Goal: Task Accomplishment & Management: Use online tool/utility

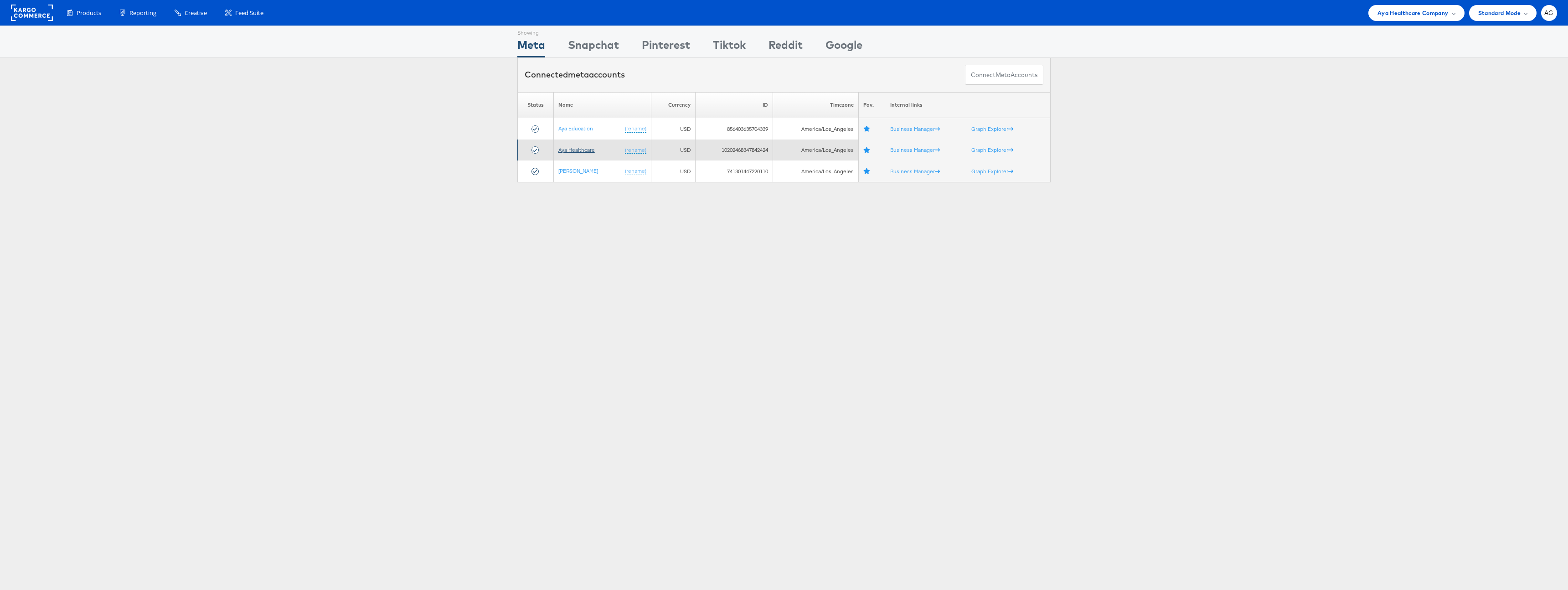
click at [585, 150] on link "Aya Healthcare" at bounding box center [576, 149] width 37 height 7
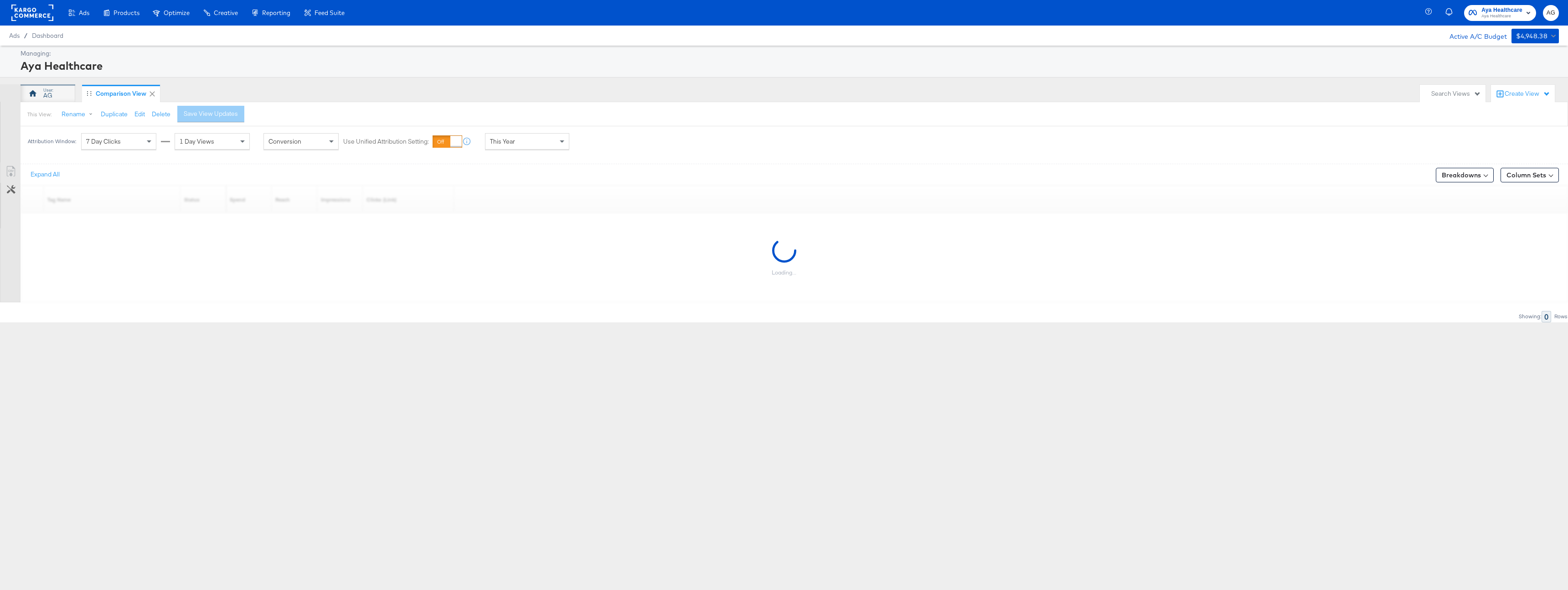
click at [29, 90] on icon at bounding box center [32, 93] width 9 height 9
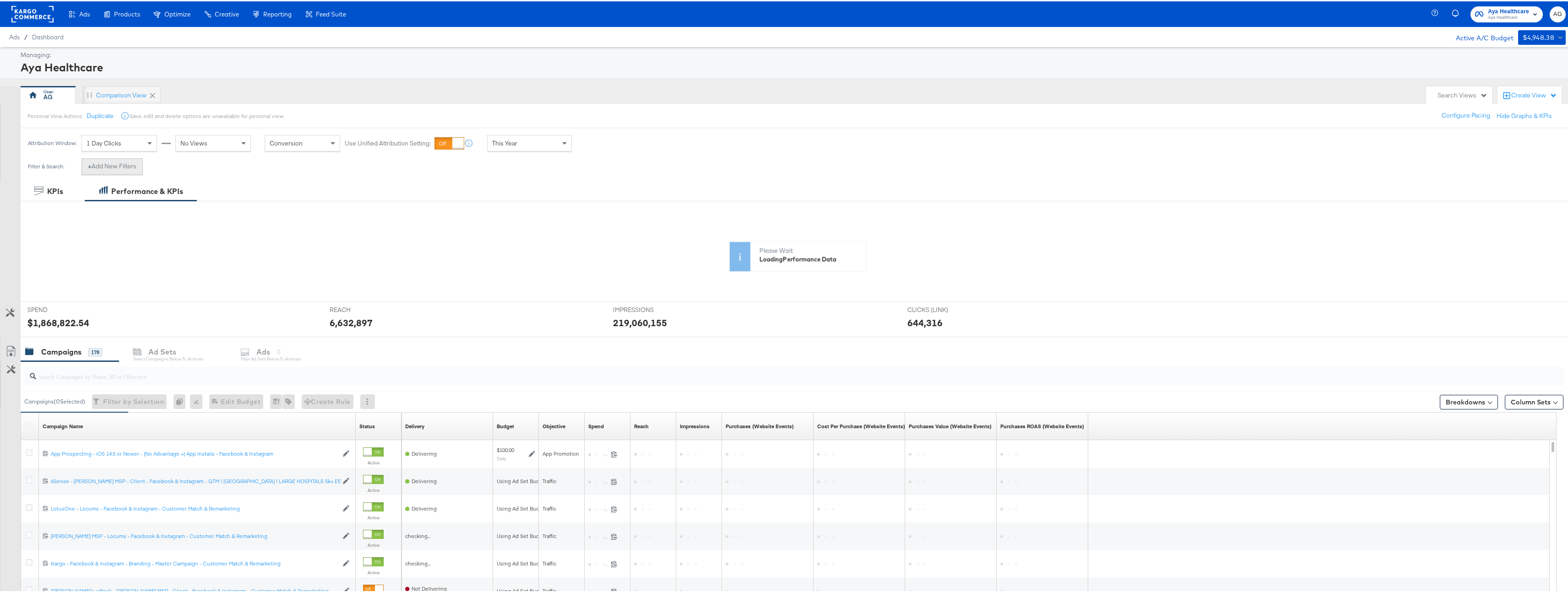
click at [118, 164] on button "+ Add New Filters" at bounding box center [112, 165] width 61 height 16
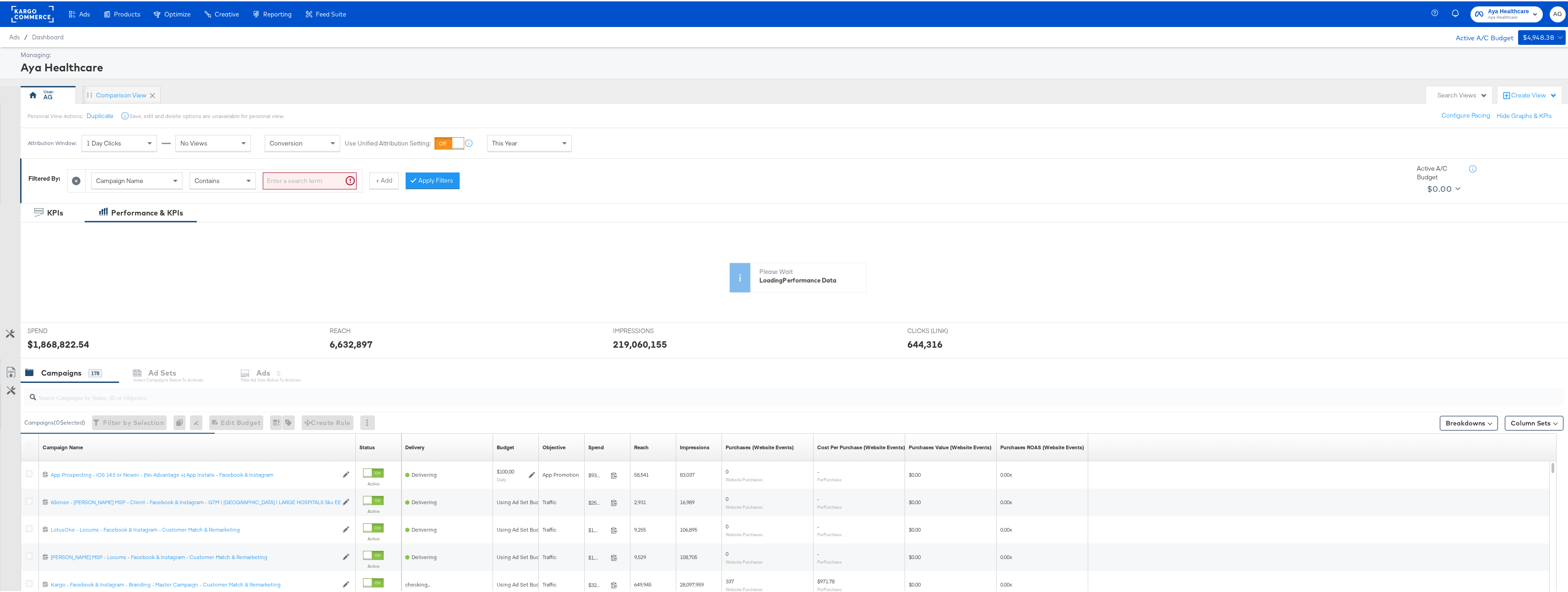
click at [156, 184] on div "Campaign Name" at bounding box center [137, 179] width 90 height 15
click at [155, 183] on div "Campaign Name" at bounding box center [137, 179] width 90 height 15
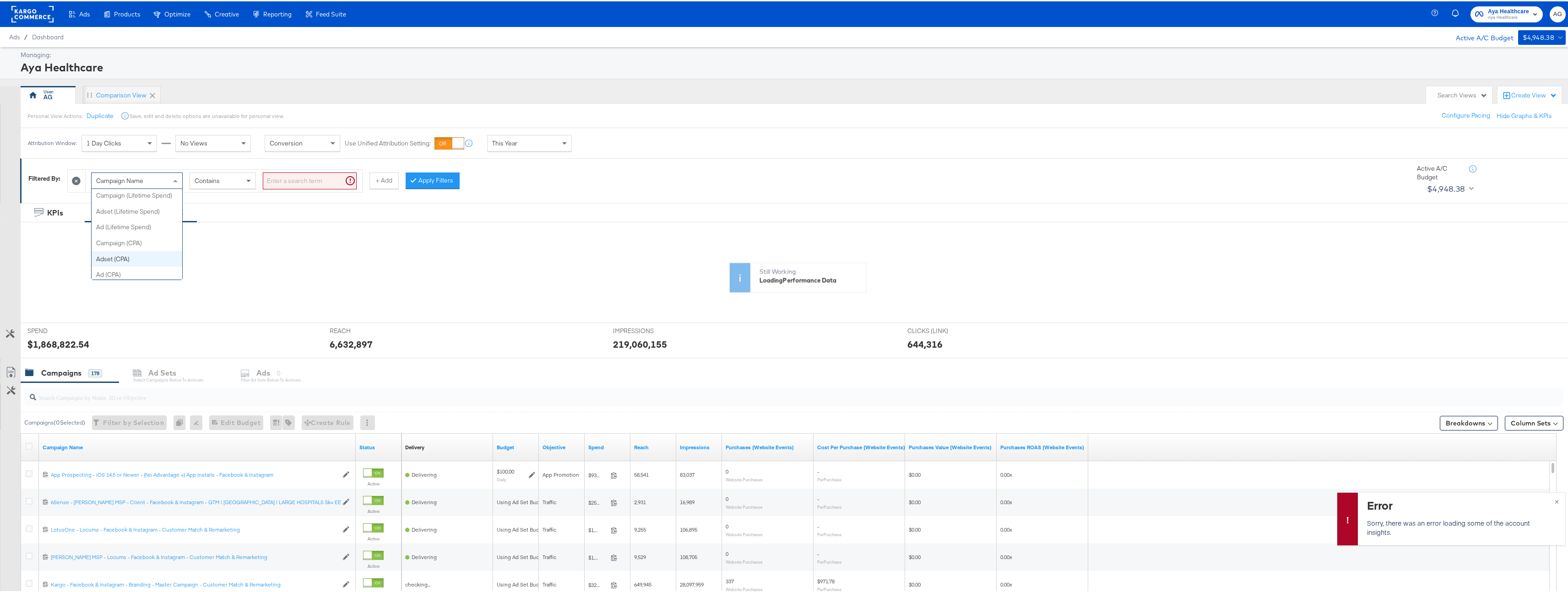
scroll to position [0, 0]
click at [169, 177] on div "Campaign Name" at bounding box center [137, 179] width 90 height 15
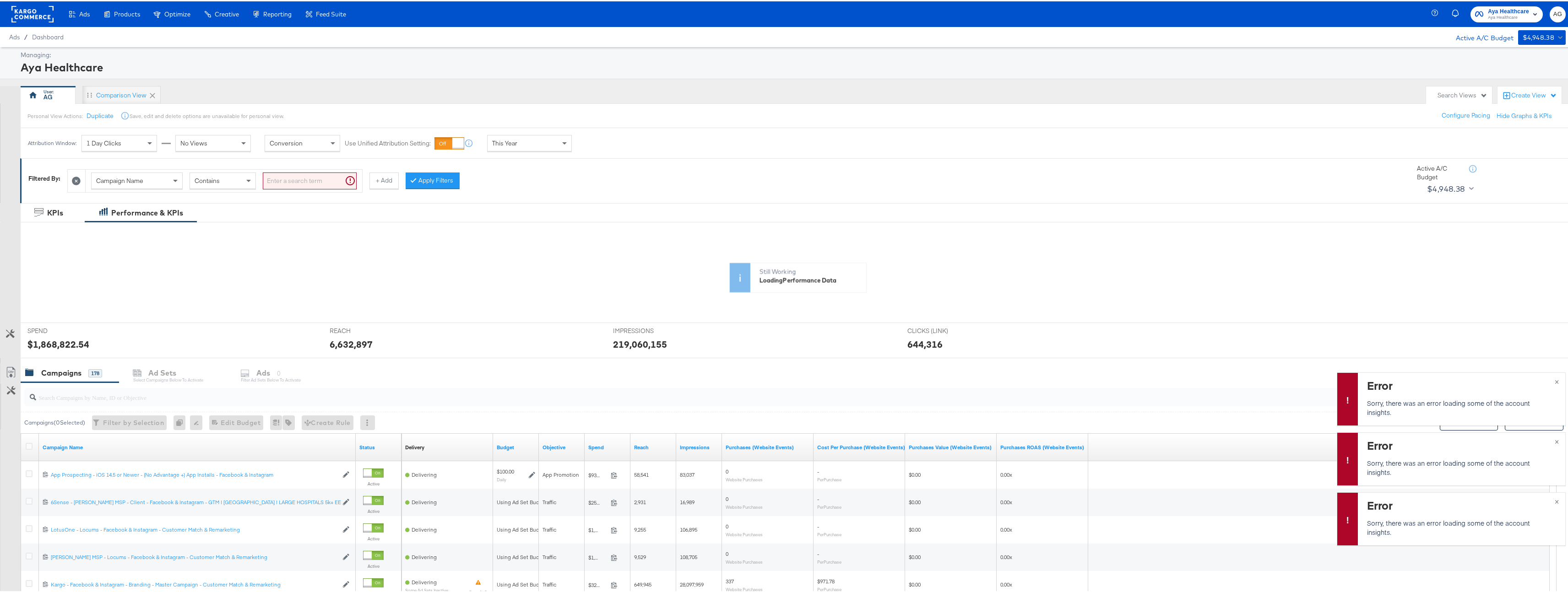
click at [161, 178] on div "Campaign Name" at bounding box center [137, 179] width 90 height 15
click at [153, 180] on div "Campaign Name" at bounding box center [137, 179] width 90 height 15
type input "ad ta"
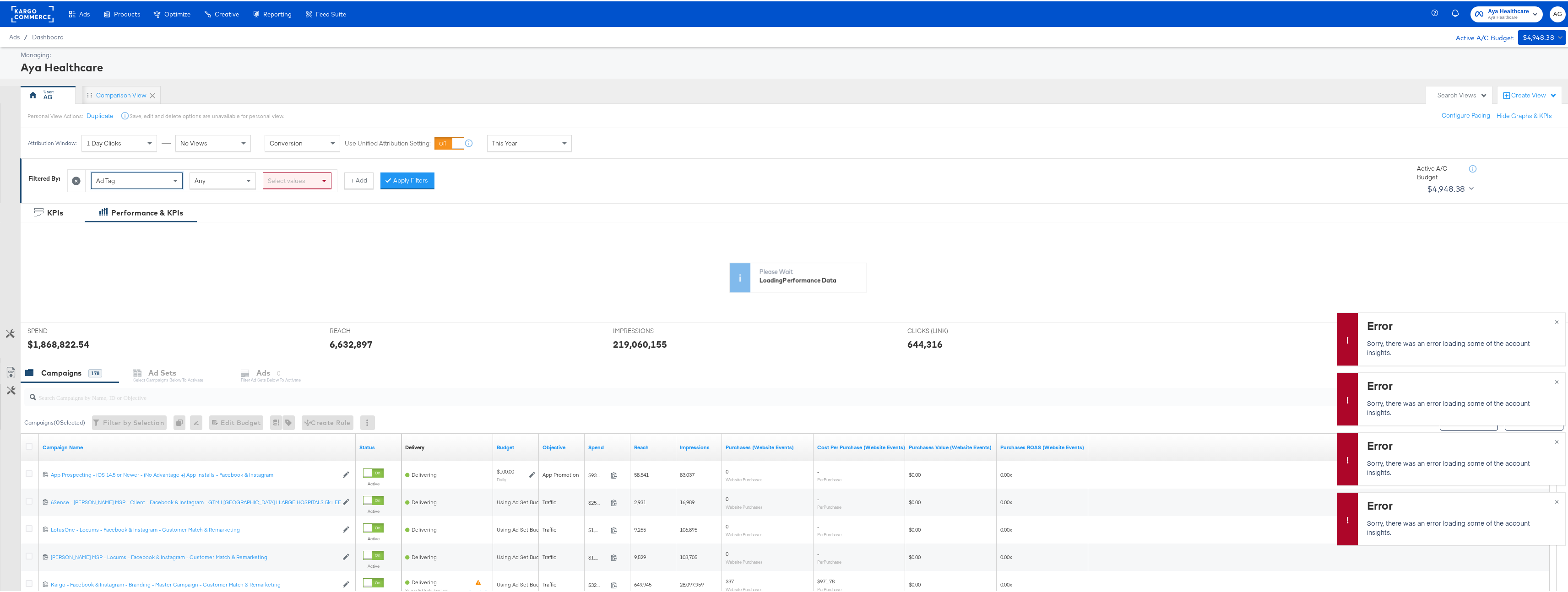
click at [318, 175] on div "Select values" at bounding box center [297, 179] width 68 height 15
click at [232, 181] on div "Any" at bounding box center [223, 179] width 65 height 15
click at [240, 177] on div "Any" at bounding box center [223, 179] width 65 height 15
click at [298, 180] on div "Select values" at bounding box center [297, 179] width 68 height 15
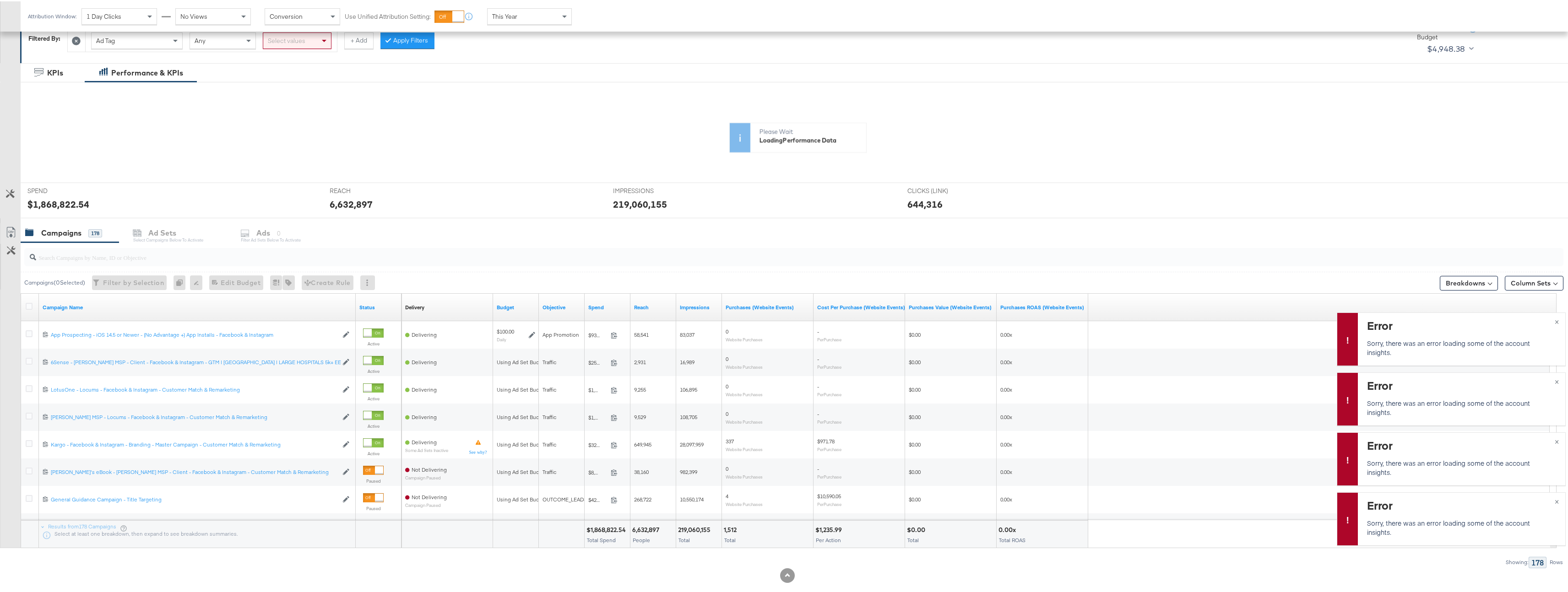
click at [546, 90] on div "Please Wait Loading Performance Data" at bounding box center [798, 108] width 1554 height 87
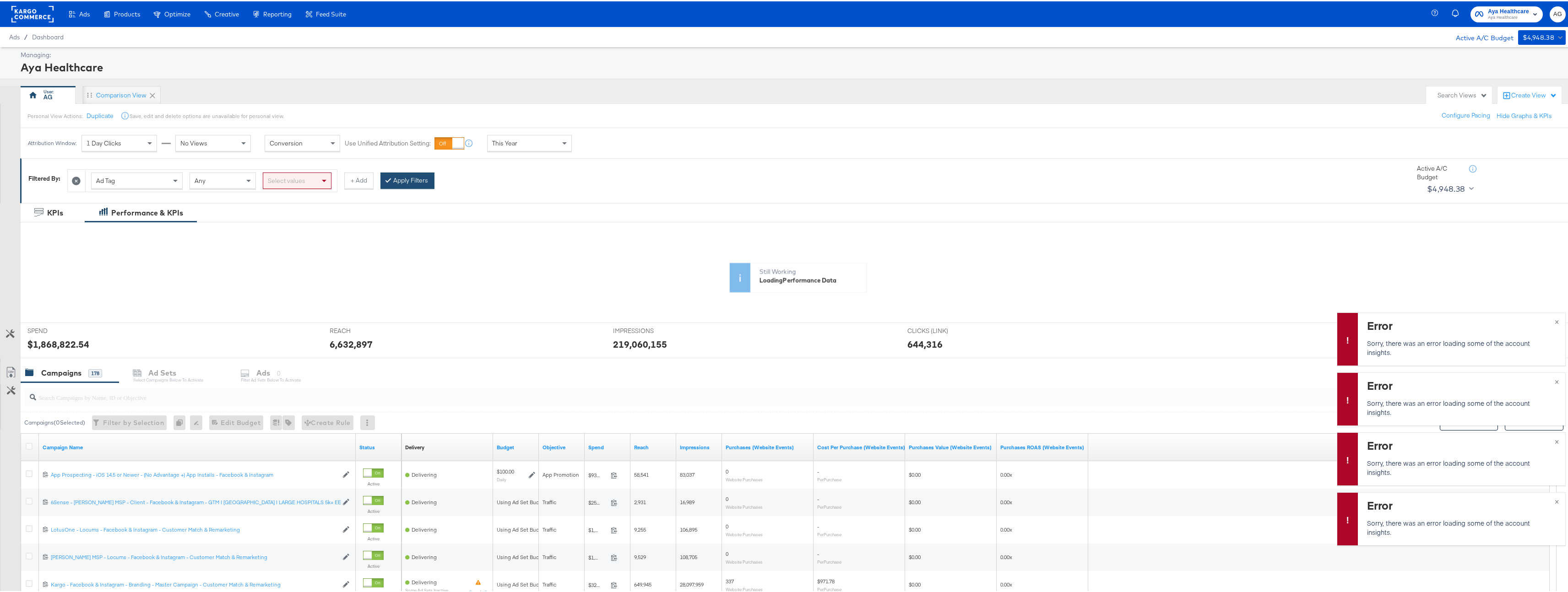
click at [394, 181] on button "Apply Filters" at bounding box center [407, 179] width 54 height 16
click at [315, 186] on div "Select values" at bounding box center [297, 179] width 68 height 15
type input "n"
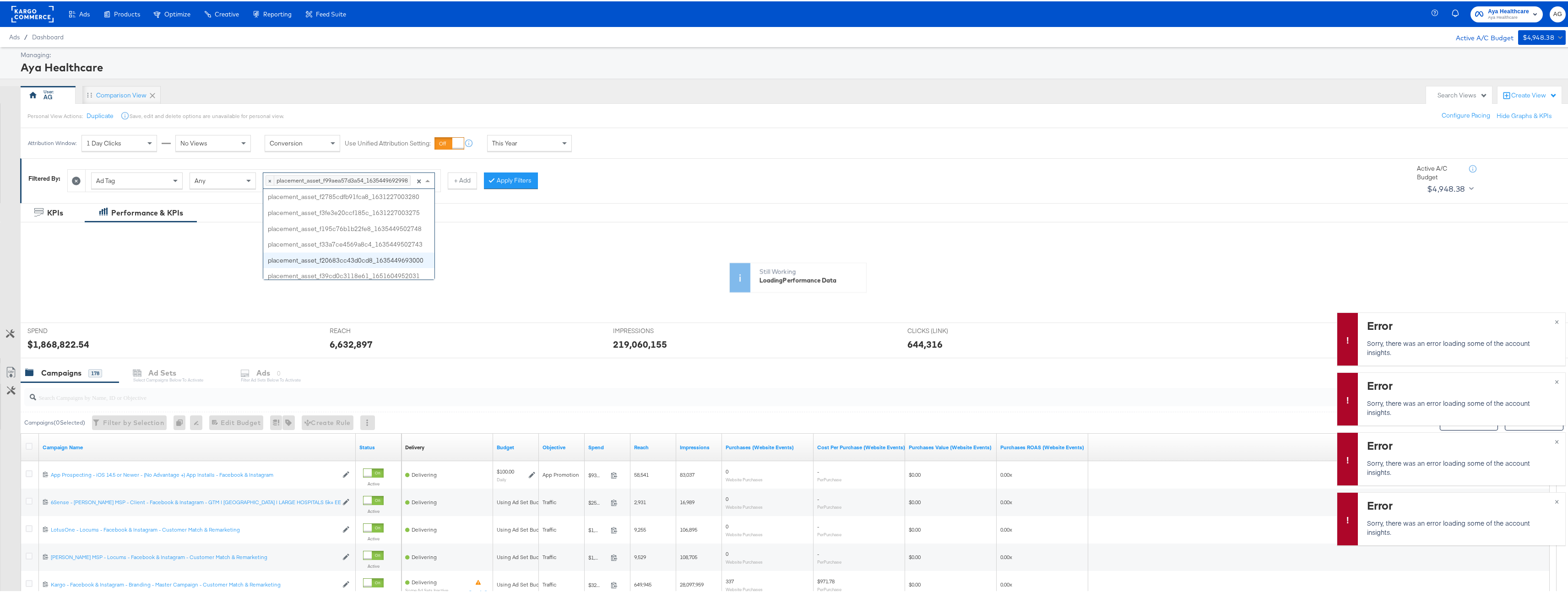
scroll to position [63, 0]
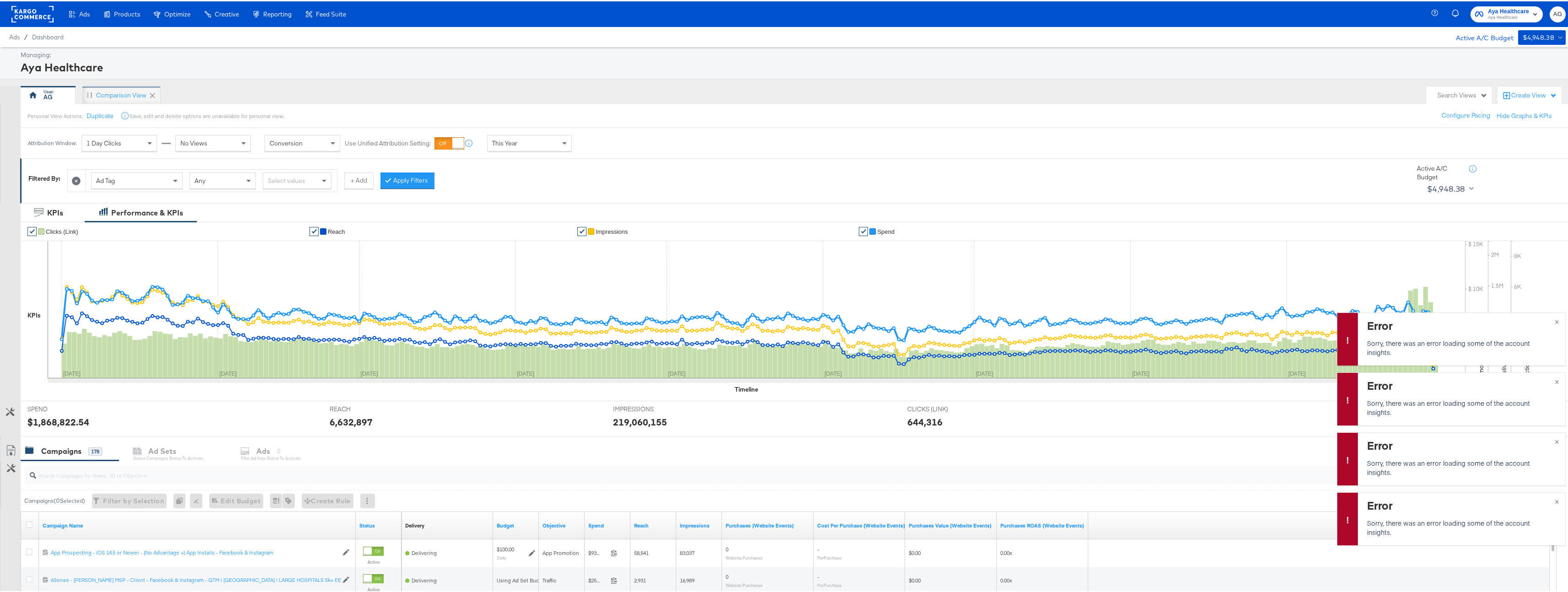
click at [117, 96] on div "Comparison View" at bounding box center [121, 94] width 50 height 9
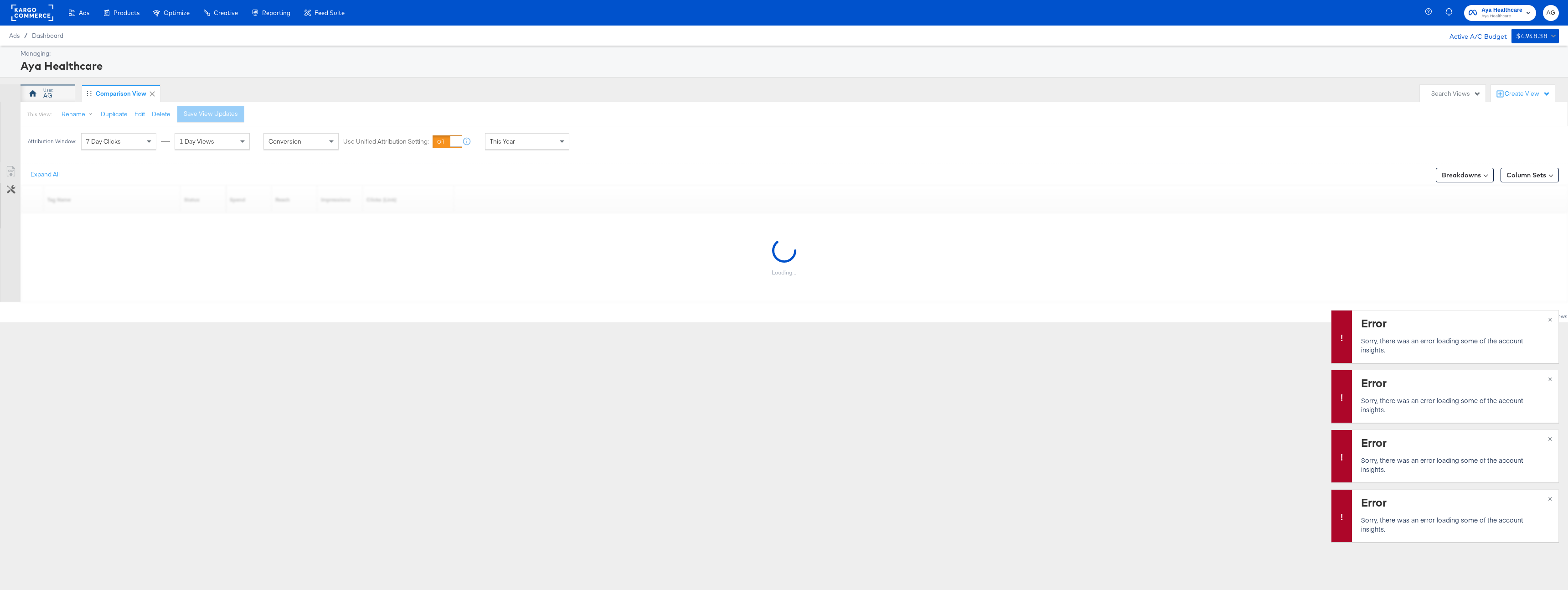
click at [41, 96] on div "AG" at bounding box center [48, 94] width 55 height 18
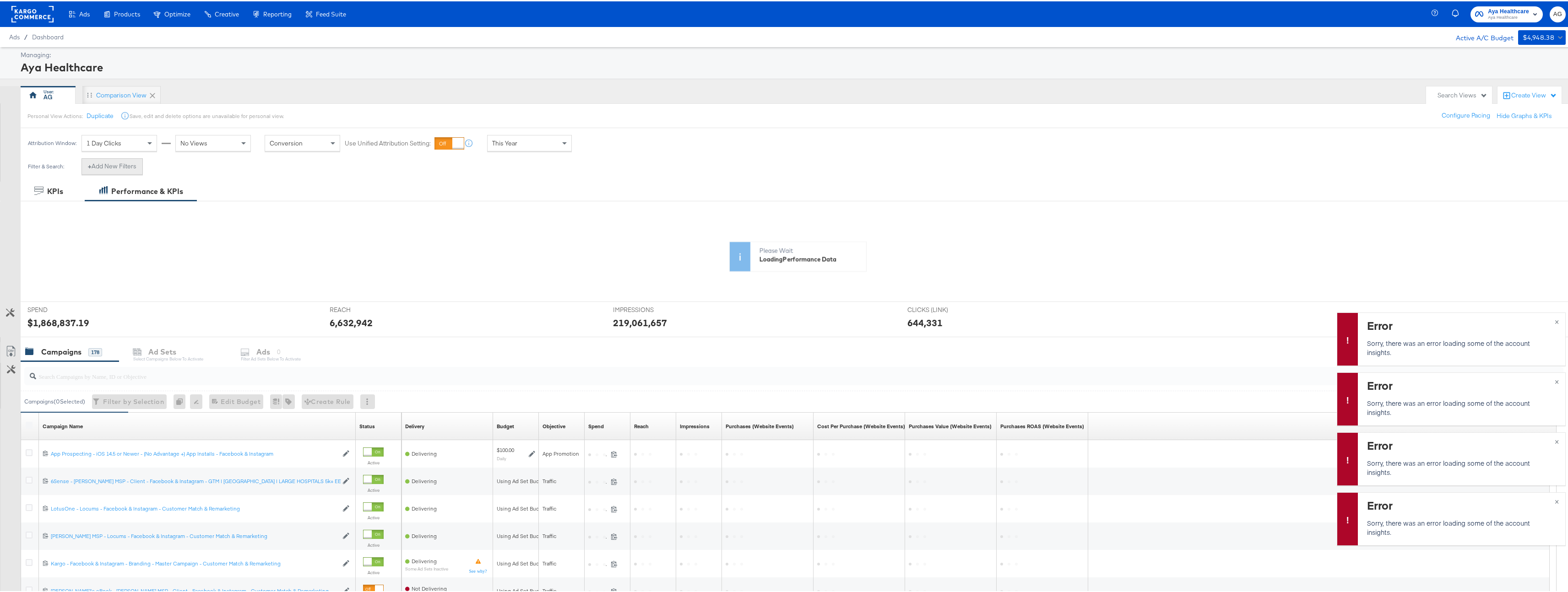
click at [105, 163] on button "+ Add New Filters" at bounding box center [112, 165] width 61 height 16
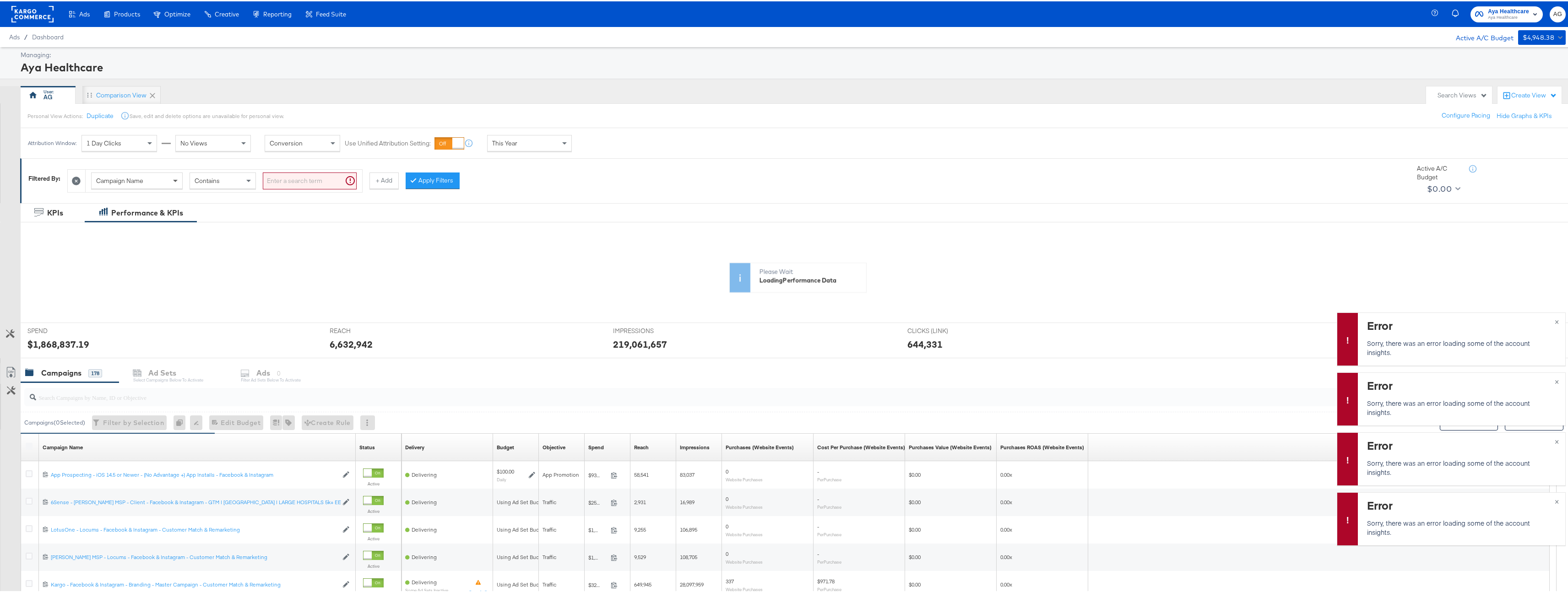
click at [180, 176] on span at bounding box center [176, 179] width 12 height 15
click at [152, 181] on div "Campaign Name" at bounding box center [137, 179] width 90 height 15
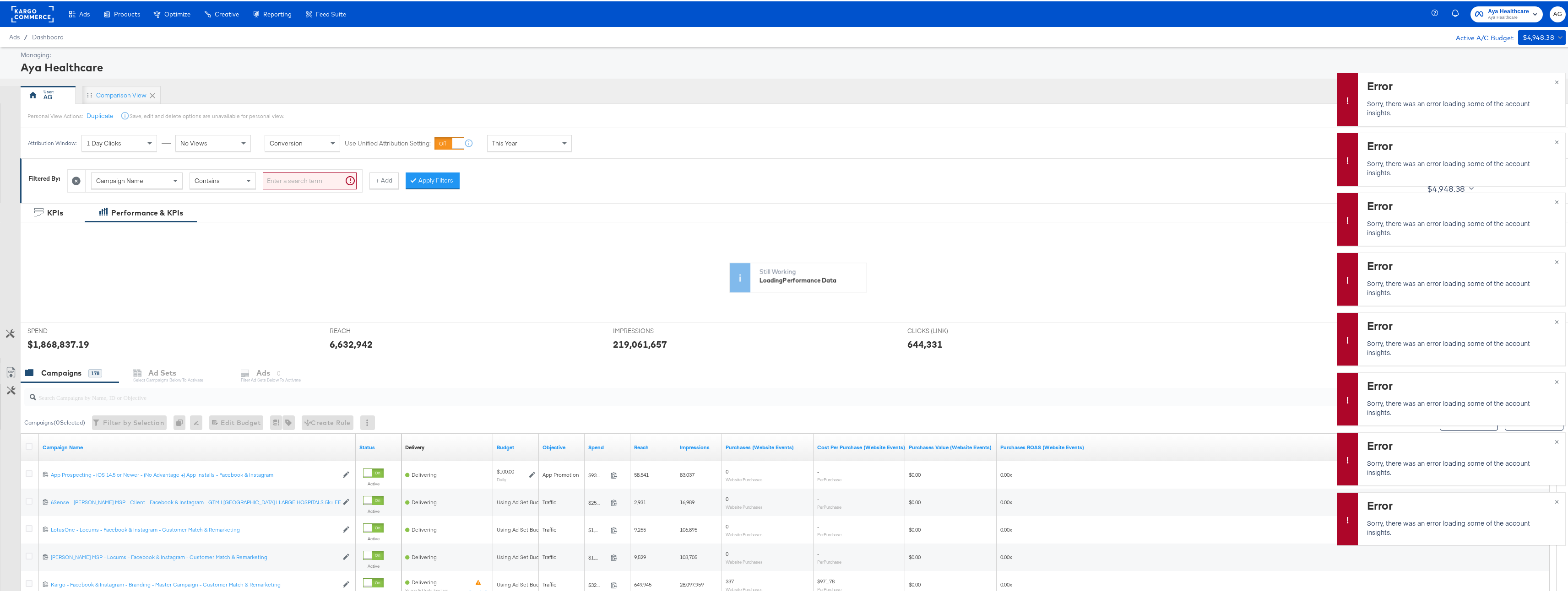
click at [229, 178] on div "Contains" at bounding box center [223, 179] width 65 height 15
click at [174, 178] on span at bounding box center [175, 180] width 4 height 3
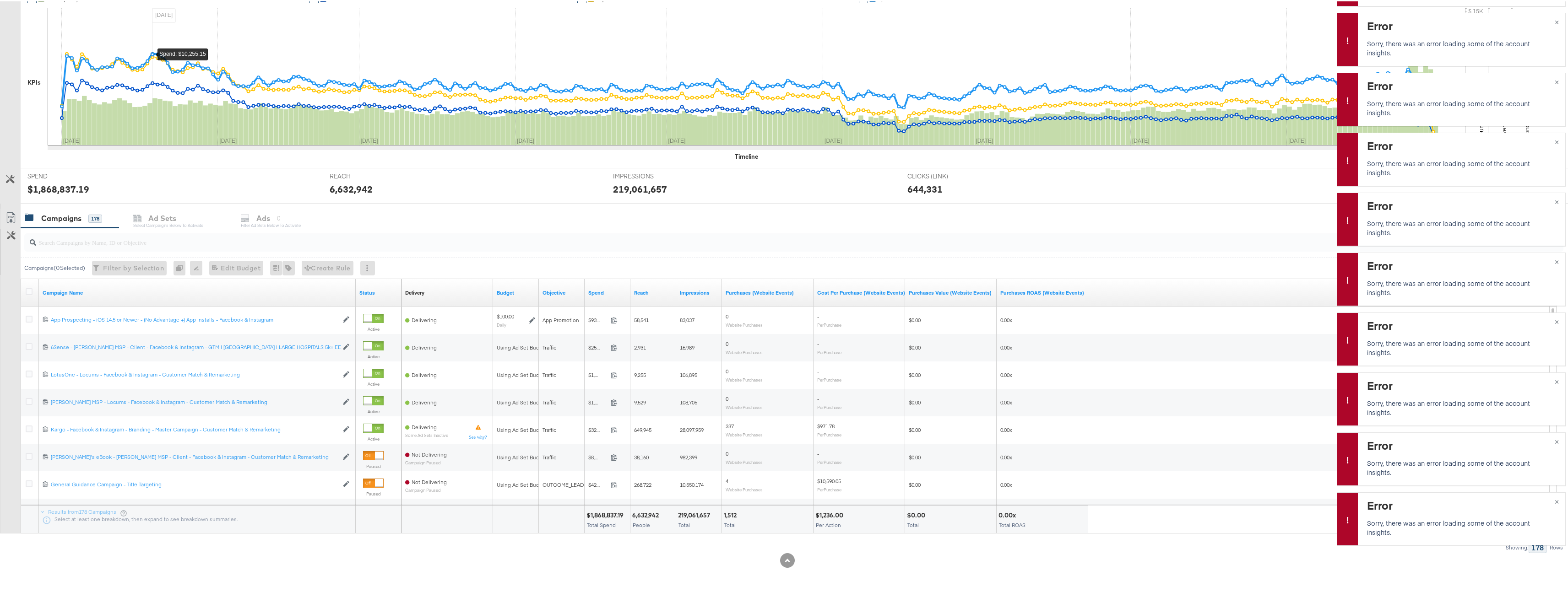
scroll to position [0, 0]
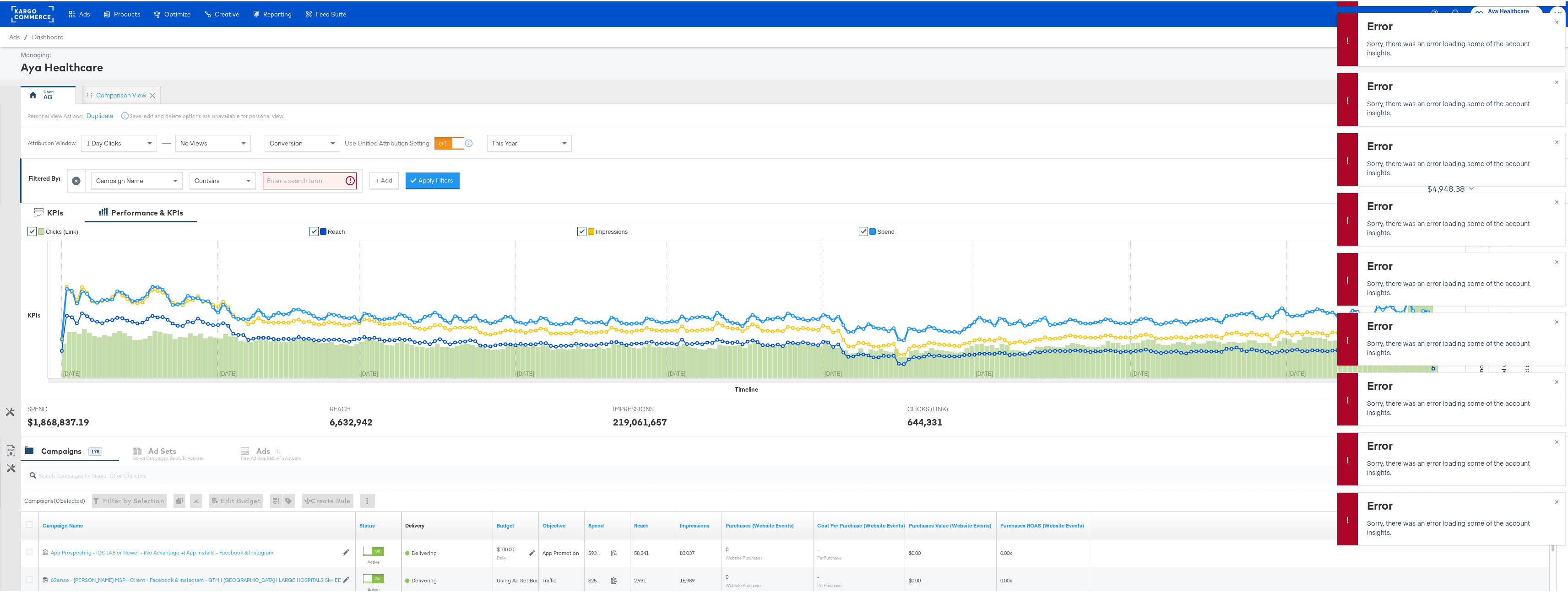
click at [148, 185] on div "Campaign Name" at bounding box center [137, 179] width 90 height 15
type input "ad tag"
click at [229, 176] on div "Any" at bounding box center [223, 179] width 65 height 15
click at [78, 181] on icon at bounding box center [76, 180] width 9 height 9
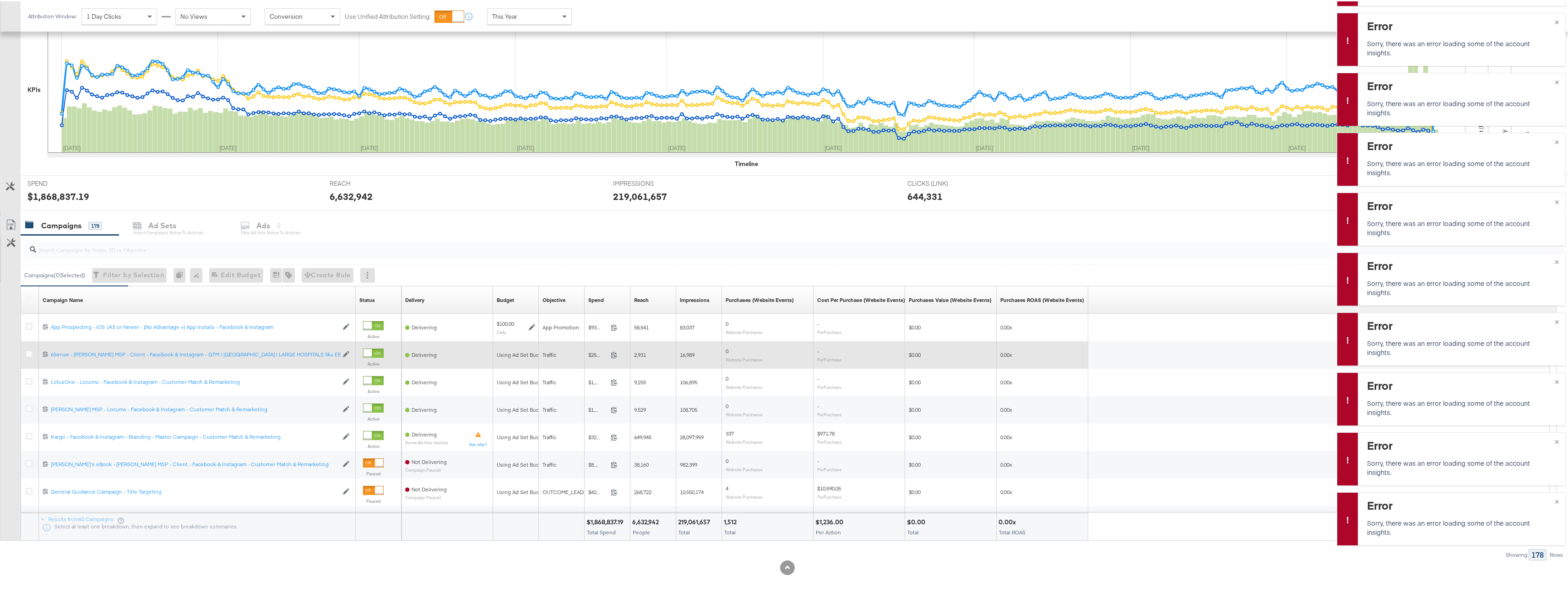
scroll to position [212, 0]
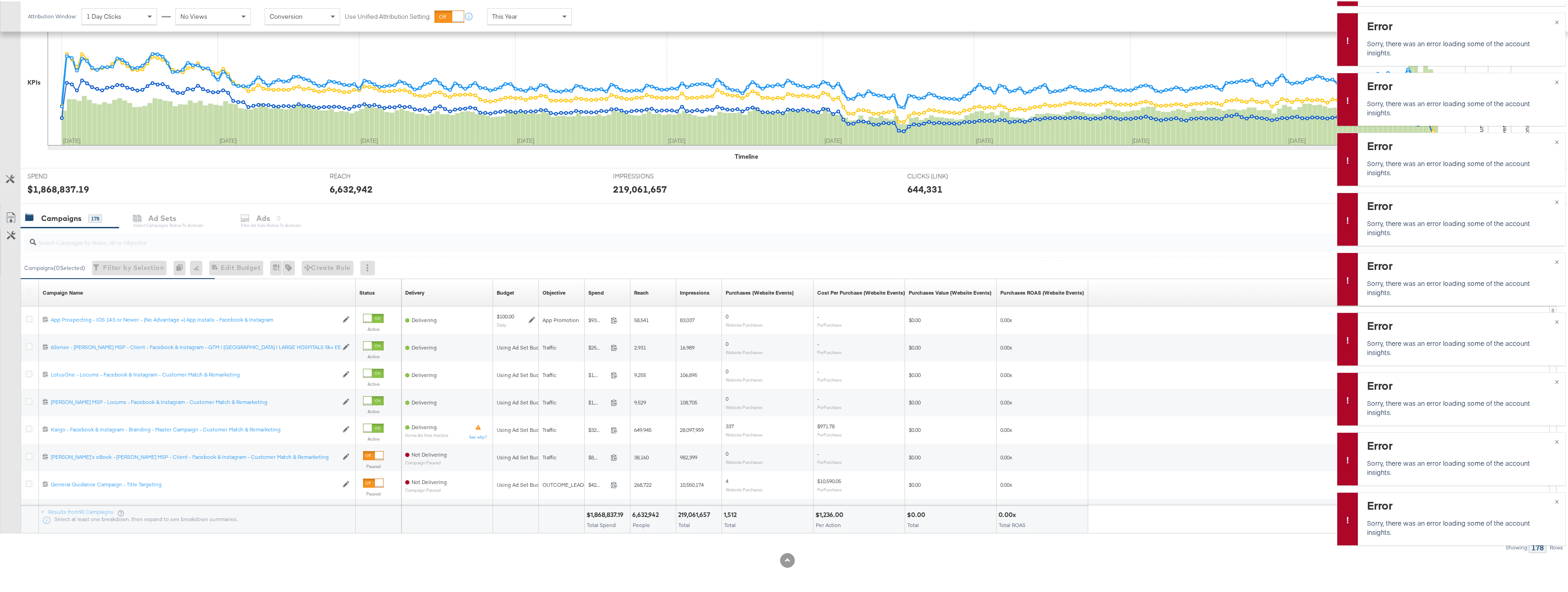
click at [150, 246] on input "search" at bounding box center [726, 237] width 1380 height 18
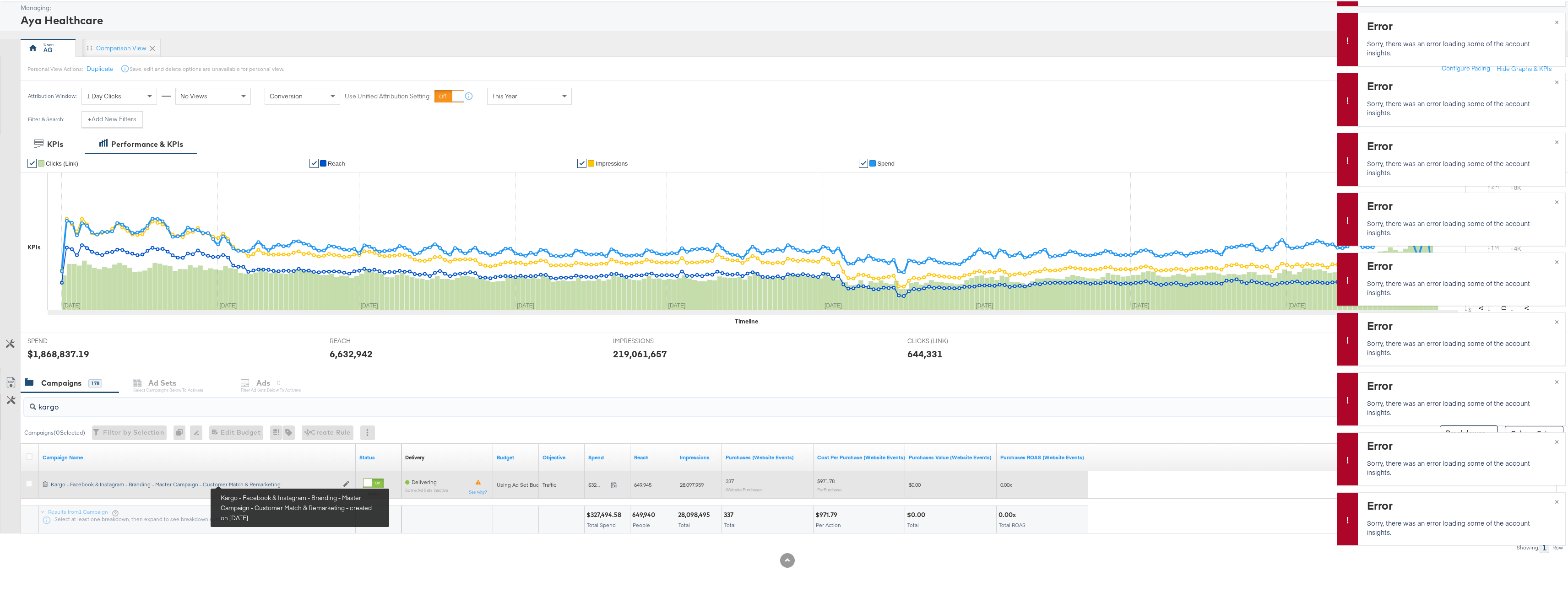
type input "kargo"
click at [245, 480] on div "Kargo - Facebook & Instagram - Branding - Master Campaign - Customer Match & Re…" at bounding box center [194, 483] width 287 height 7
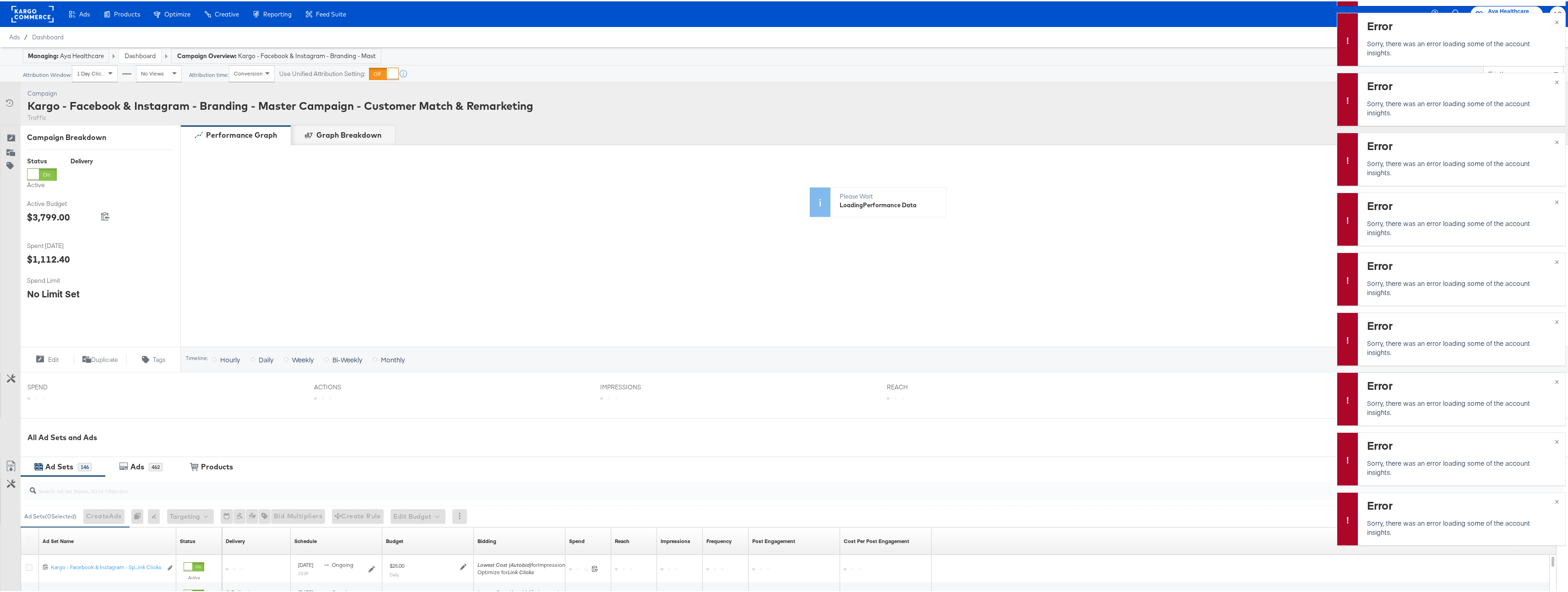
scroll to position [106, 0]
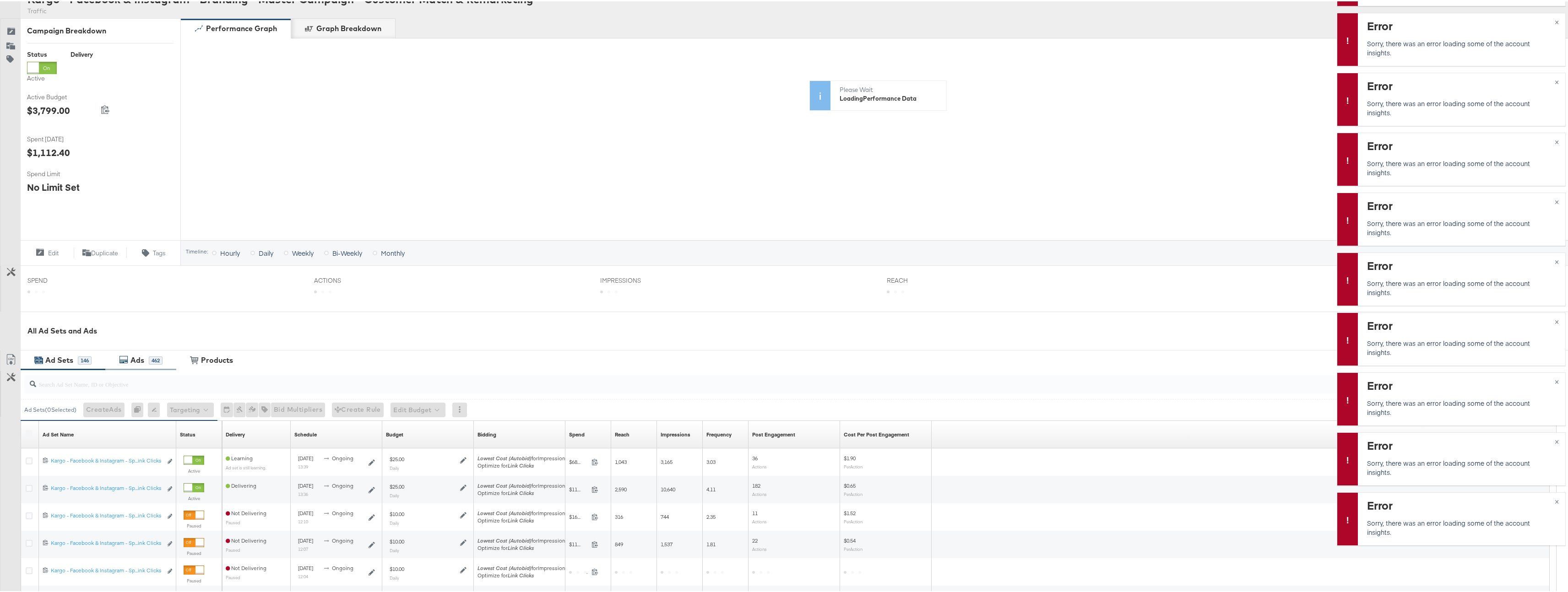
click at [139, 352] on div "Ads 462" at bounding box center [141, 359] width 71 height 20
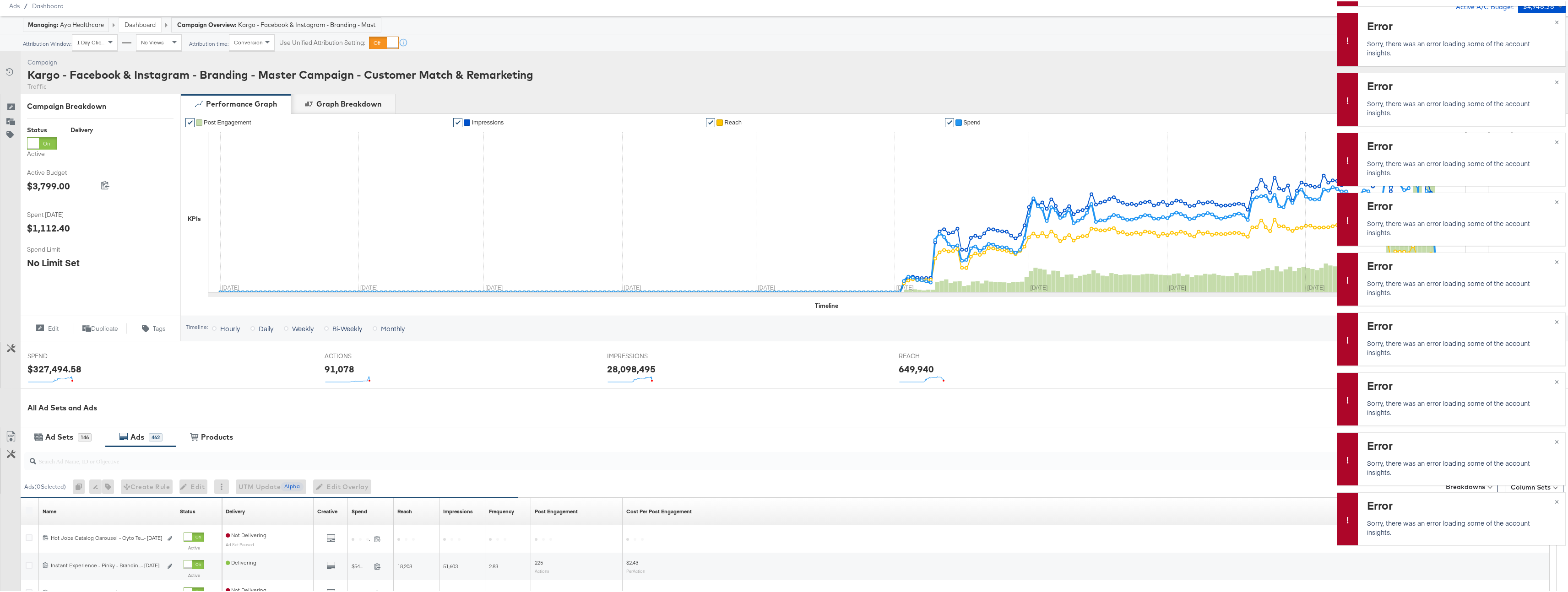
scroll to position [54, 0]
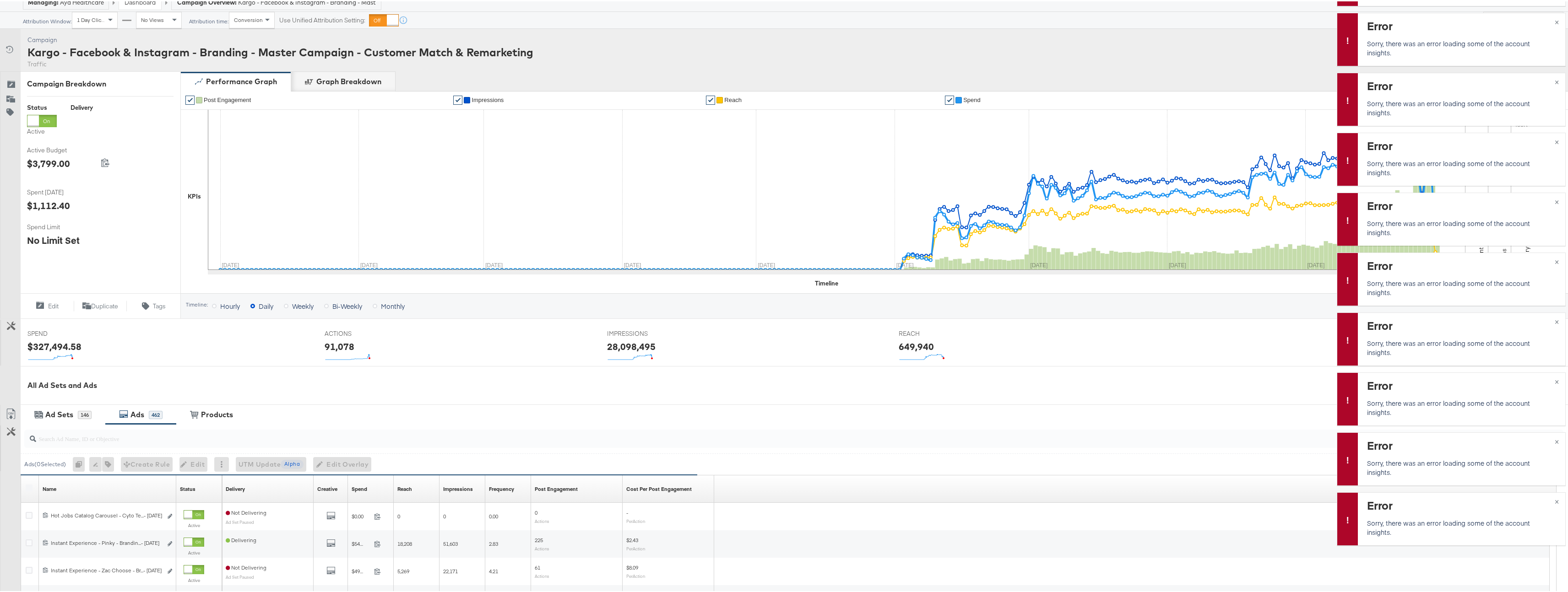
click at [112, 459] on div "Tags for 0 campaigns" at bounding box center [108, 463] width 12 height 15
click at [112, 462] on div "Tags for 0 campaigns" at bounding box center [108, 463] width 12 height 15
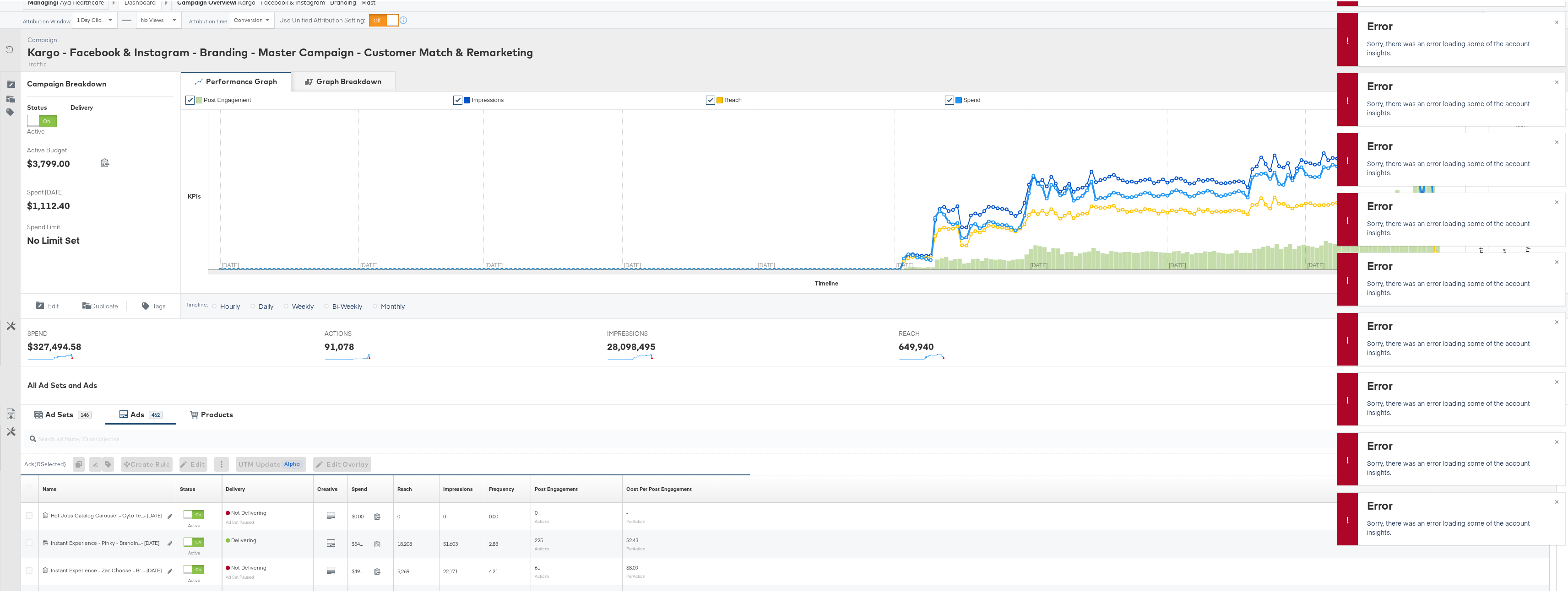
click at [112, 462] on div "Tags for 0 campaigns" at bounding box center [108, 463] width 12 height 15
click at [96, 464] on div "Rename 0 ads" at bounding box center [95, 463] width 12 height 15
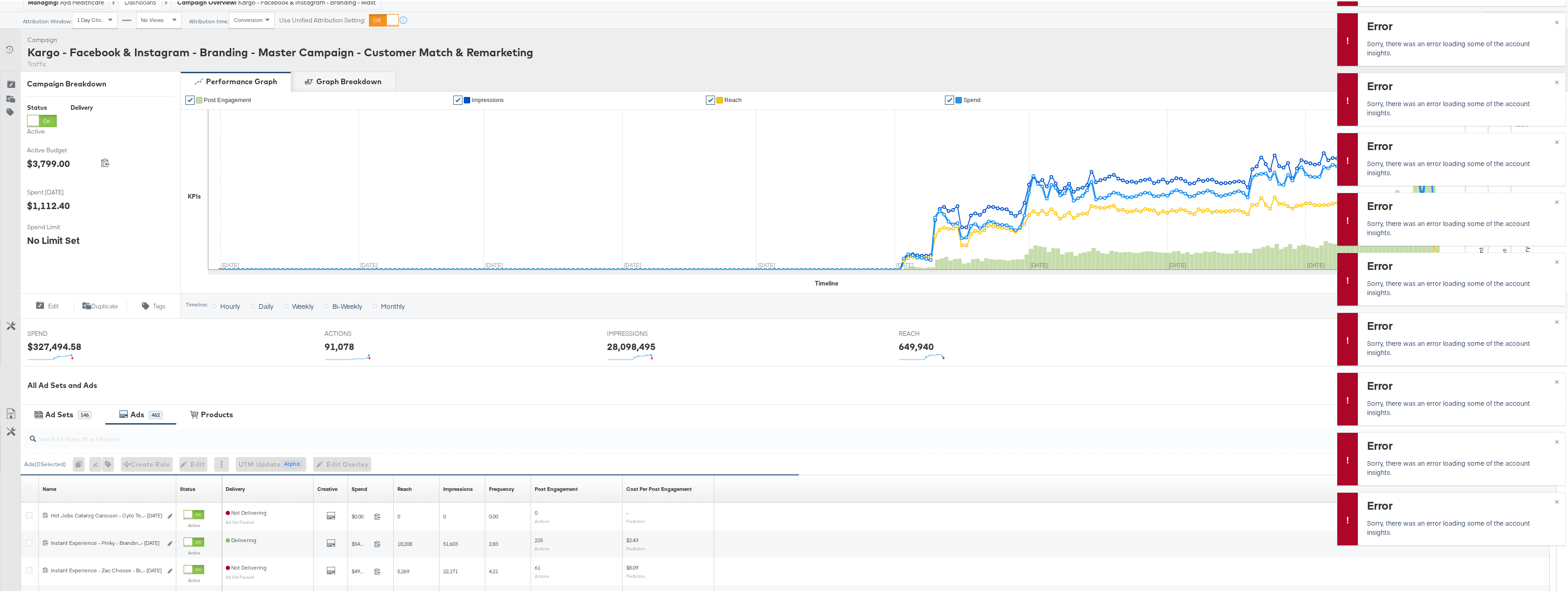
click at [108, 464] on div "Tags for 0 campaigns" at bounding box center [108, 463] width 12 height 15
click at [101, 465] on div "Rename 0 ads" at bounding box center [95, 463] width 12 height 15
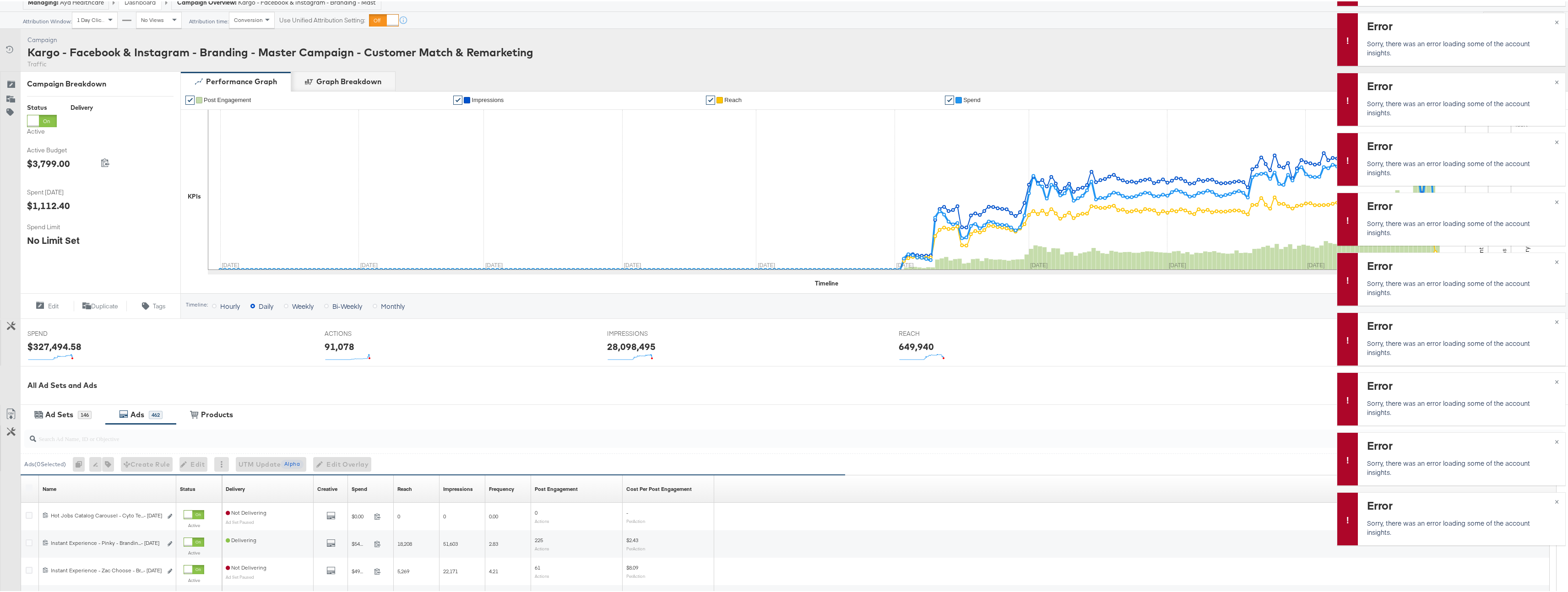
click at [101, 465] on div "Rename 0 ads" at bounding box center [95, 463] width 12 height 15
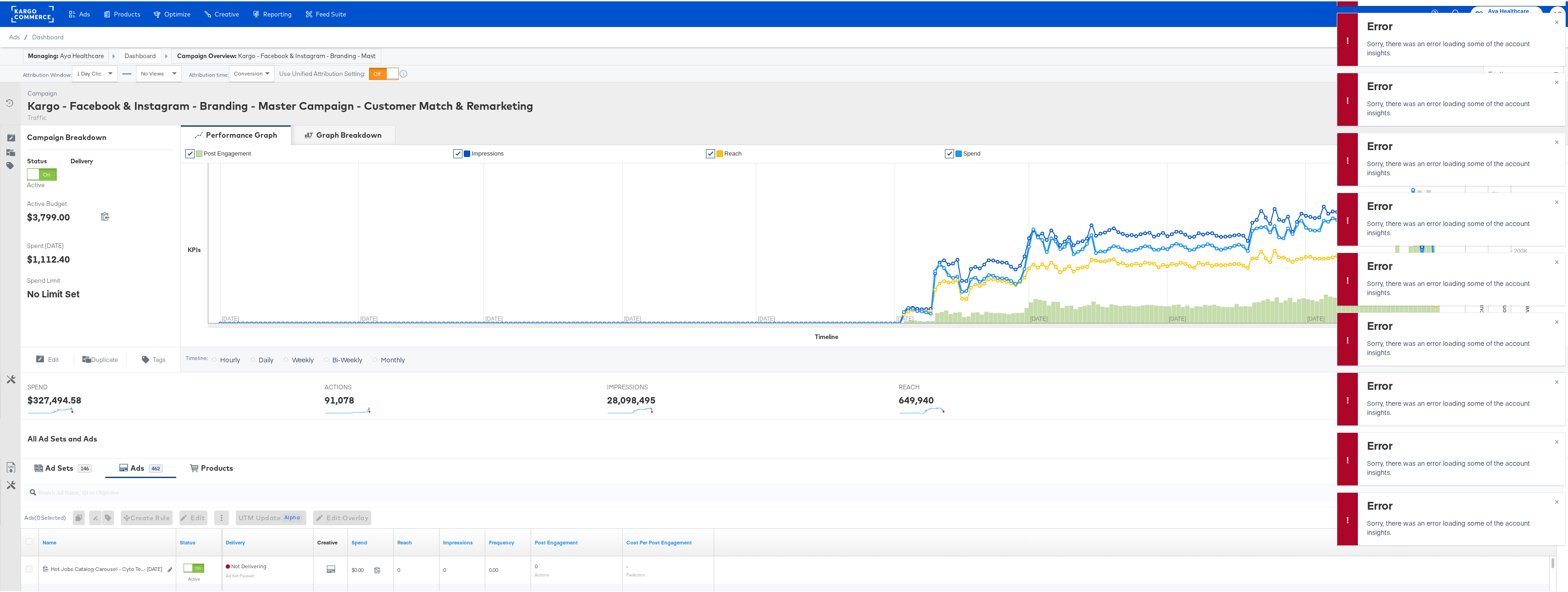
scroll to position [189, 0]
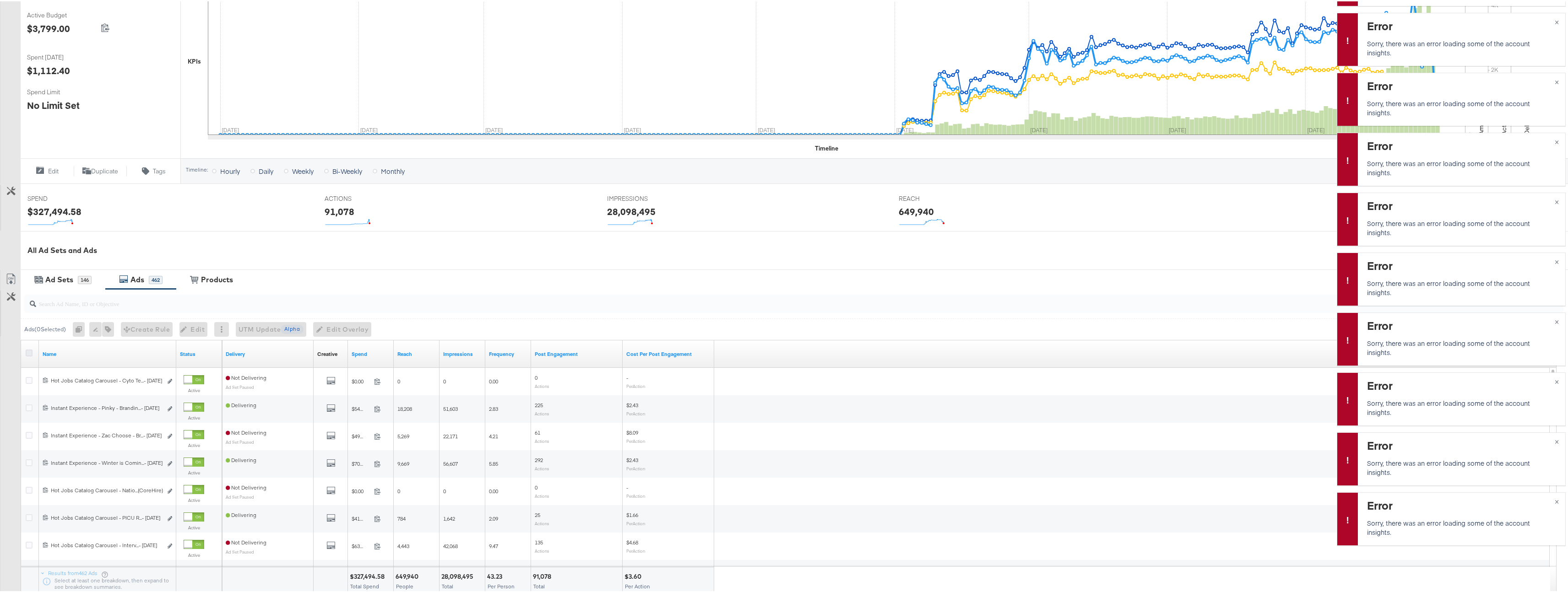
click at [29, 351] on icon at bounding box center [29, 351] width 7 height 7
click at [0, 0] on input "checkbox" at bounding box center [0, 0] width 0 height 0
click at [224, 327] on icon at bounding box center [223, 328] width 2 height 6
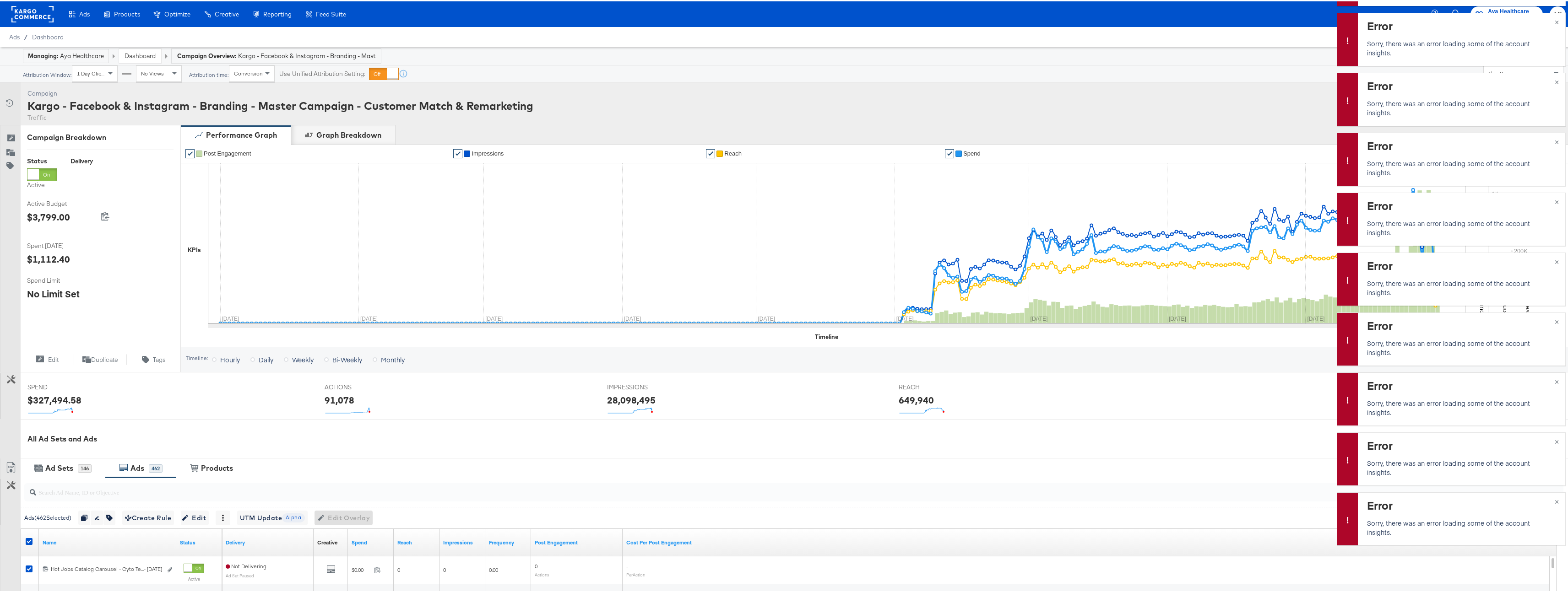
click at [134, 56] on link "Dashboard" at bounding box center [140, 54] width 31 height 8
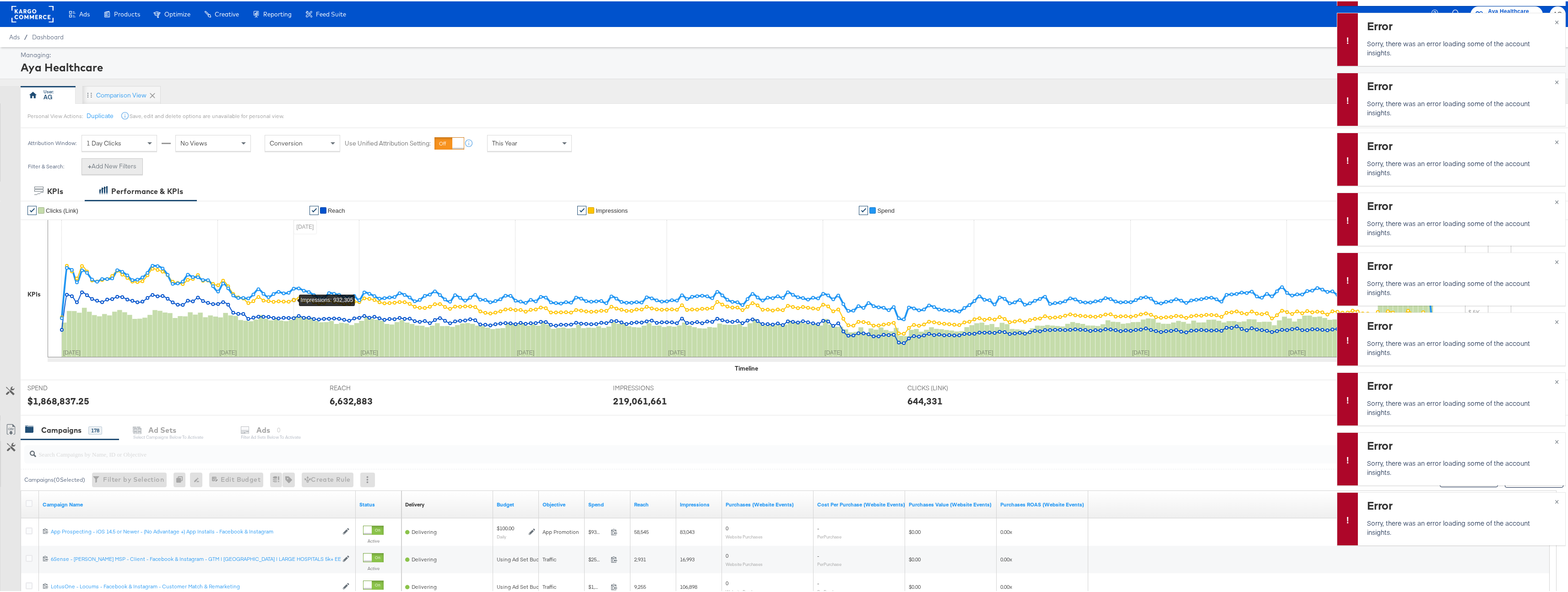
click at [116, 167] on button "+ Add New Filters" at bounding box center [112, 165] width 61 height 16
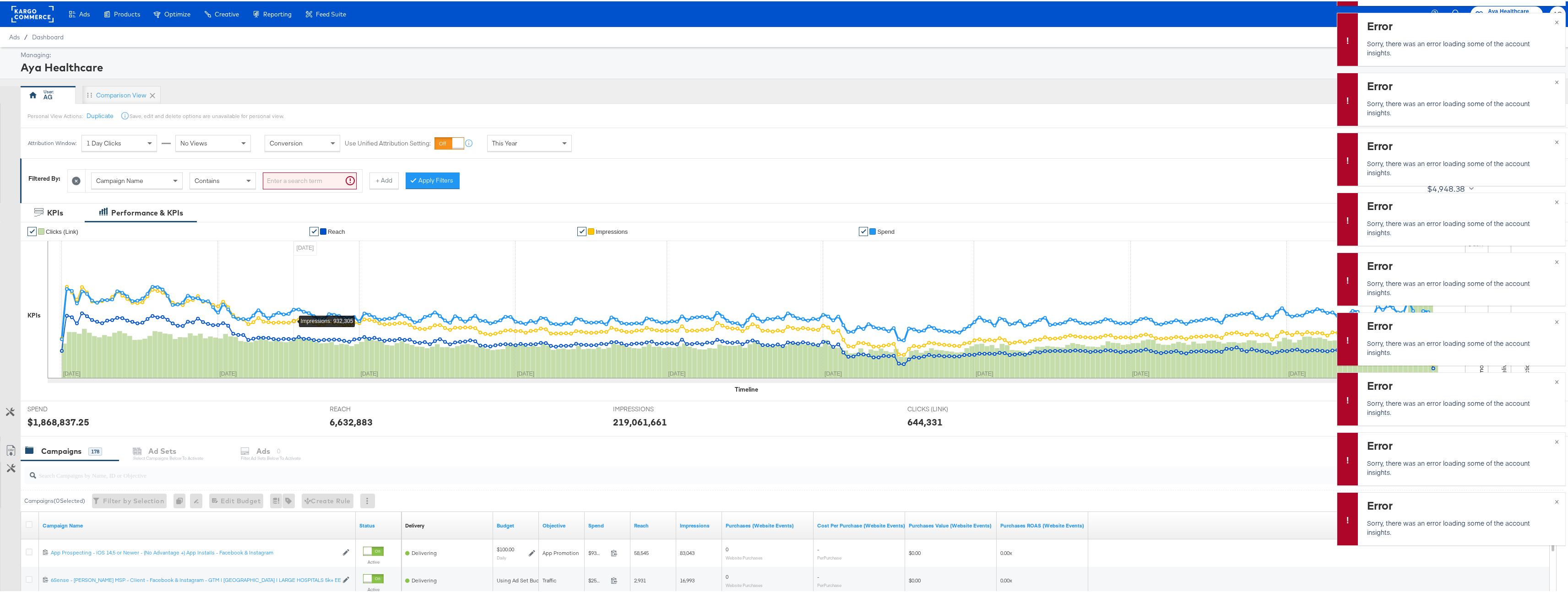
click at [155, 181] on div "Campaign Name" at bounding box center [137, 179] width 90 height 15
click at [223, 180] on div "Any" at bounding box center [223, 179] width 65 height 15
click at [303, 181] on div "Select values" at bounding box center [297, 179] width 68 height 15
